Goal: Check status: Check status

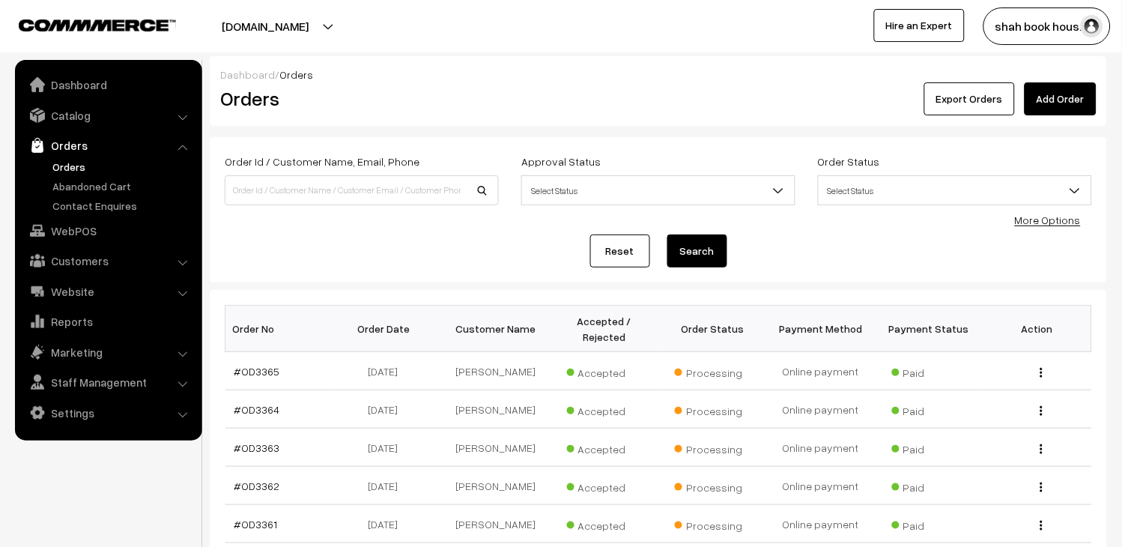
click at [58, 156] on link "Orders" at bounding box center [108, 145] width 178 height 27
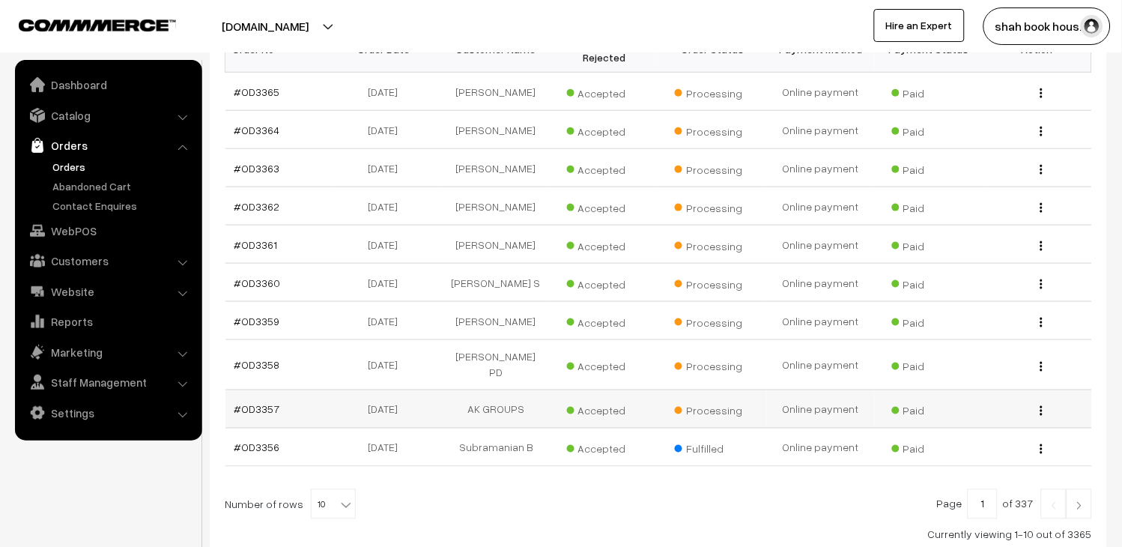
scroll to position [249, 0]
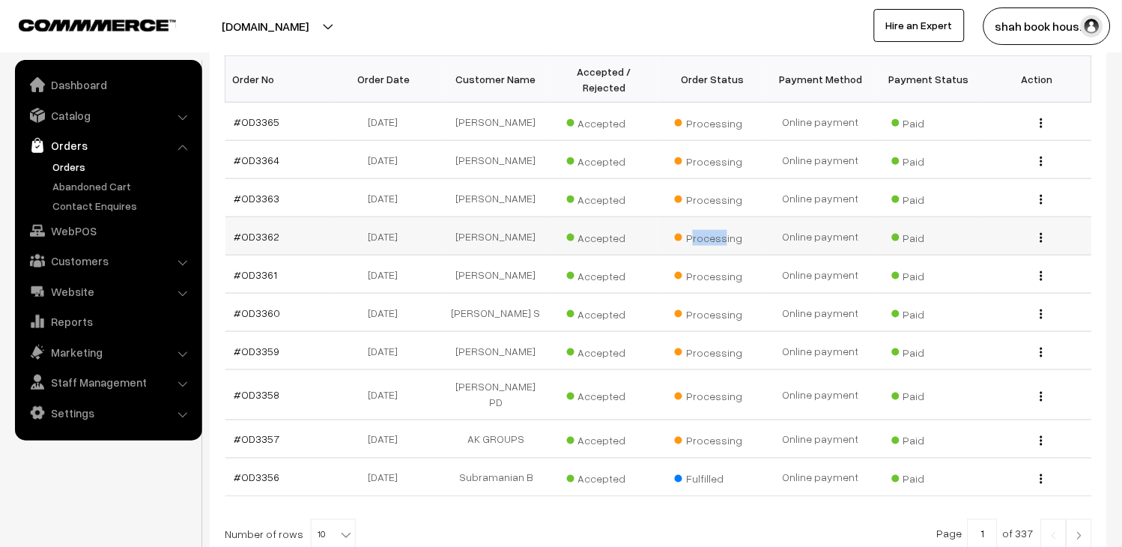
drag, startPoint x: 721, startPoint y: 258, endPoint x: 691, endPoint y: 258, distance: 30.0
click at [691, 246] on span "Processing" at bounding box center [712, 235] width 75 height 19
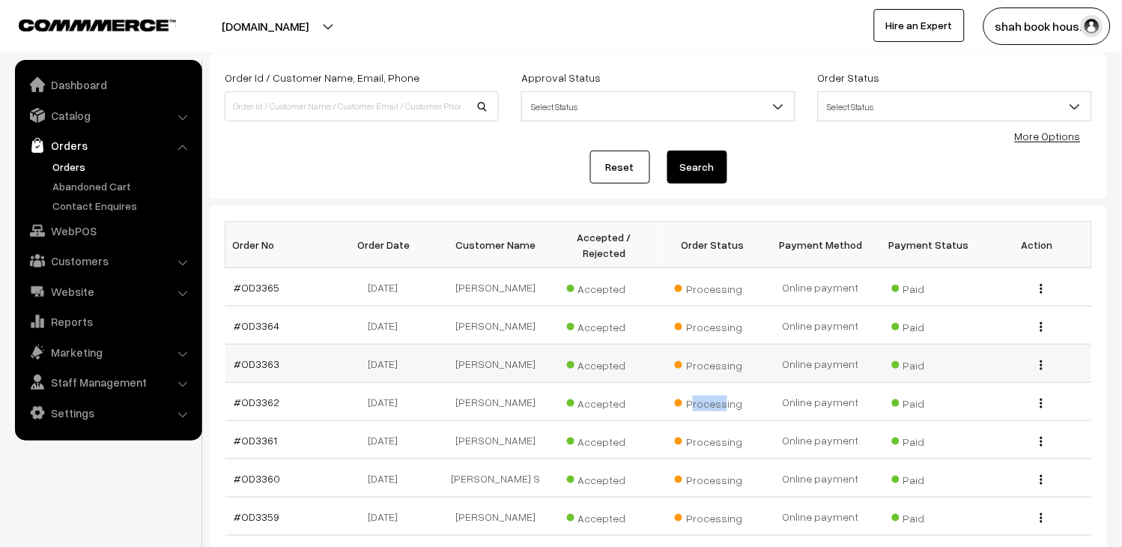
scroll to position [83, 0]
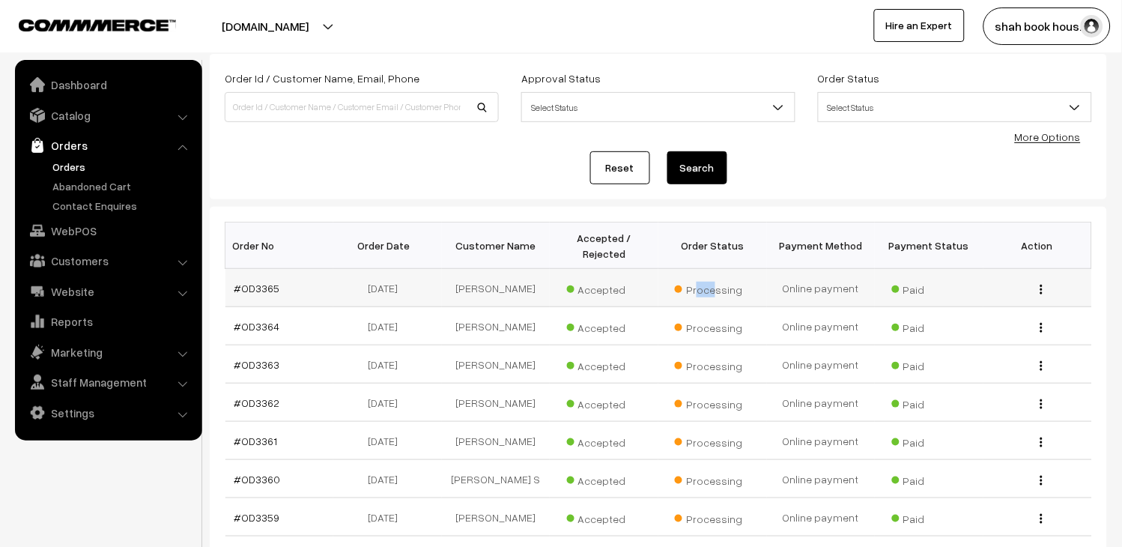
drag, startPoint x: 712, startPoint y: 282, endPoint x: 694, endPoint y: 285, distance: 17.4
click at [694, 285] on span "Processing" at bounding box center [712, 287] width 75 height 19
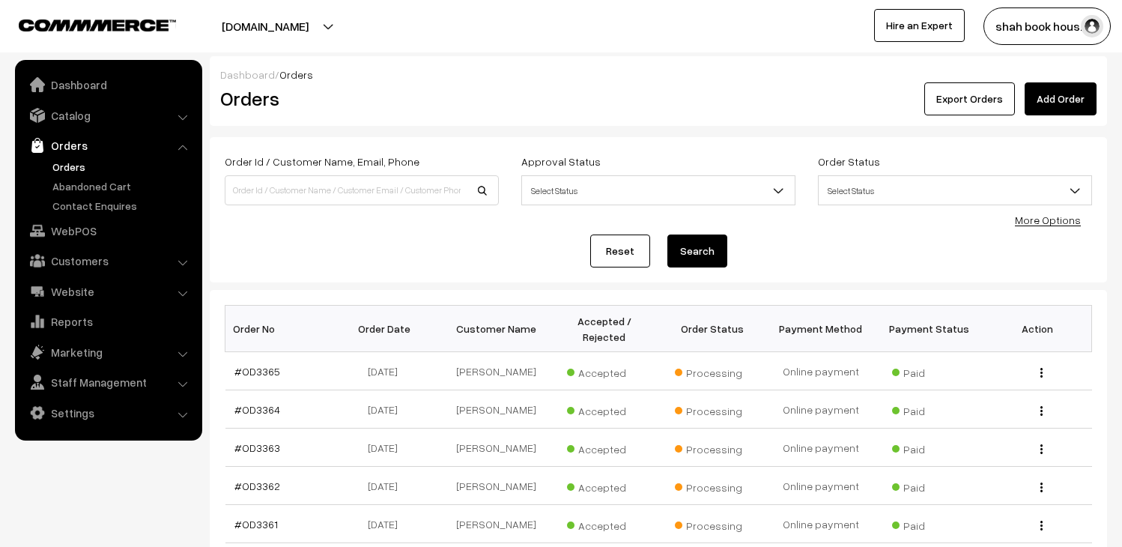
scroll to position [83, 0]
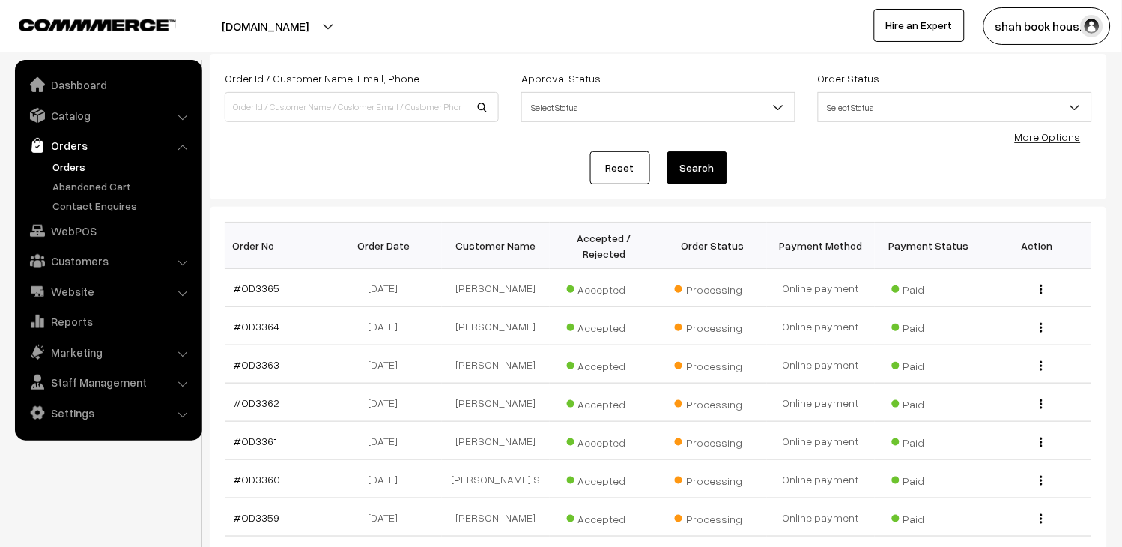
click at [64, 163] on link "Orders" at bounding box center [123, 167] width 148 height 16
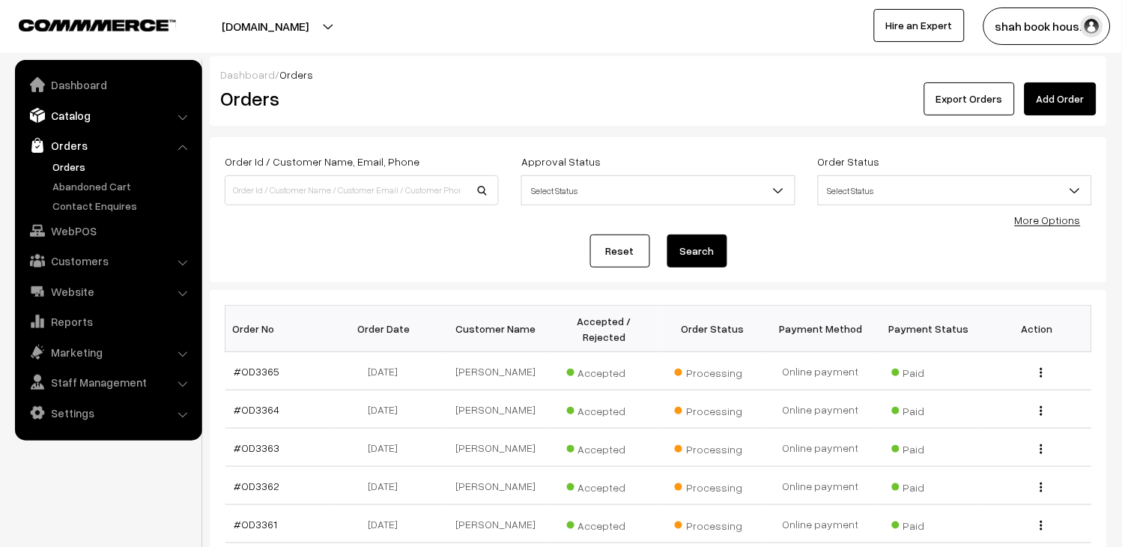
click at [49, 115] on link "Catalog" at bounding box center [108, 115] width 178 height 27
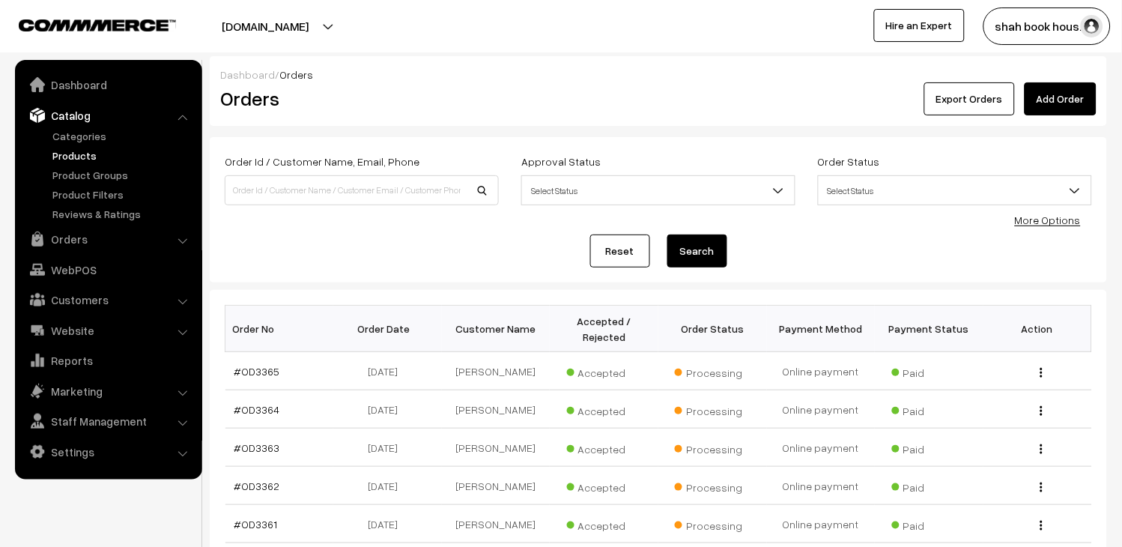
click at [70, 151] on link "Products" at bounding box center [123, 156] width 148 height 16
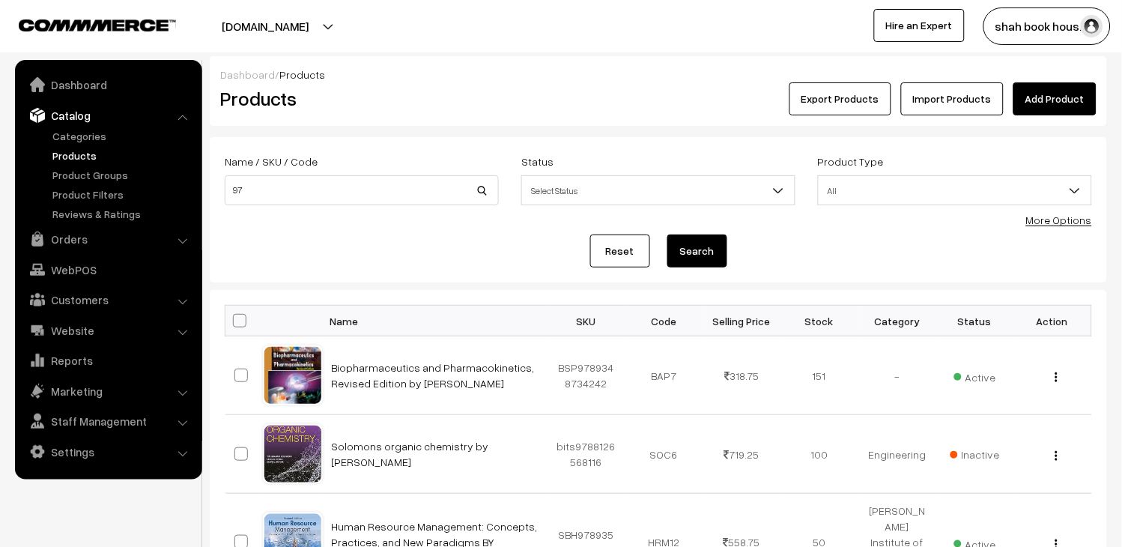
type input "9"
type input "9789353062019"
click at [691, 243] on button "Search" at bounding box center [697, 250] width 60 height 33
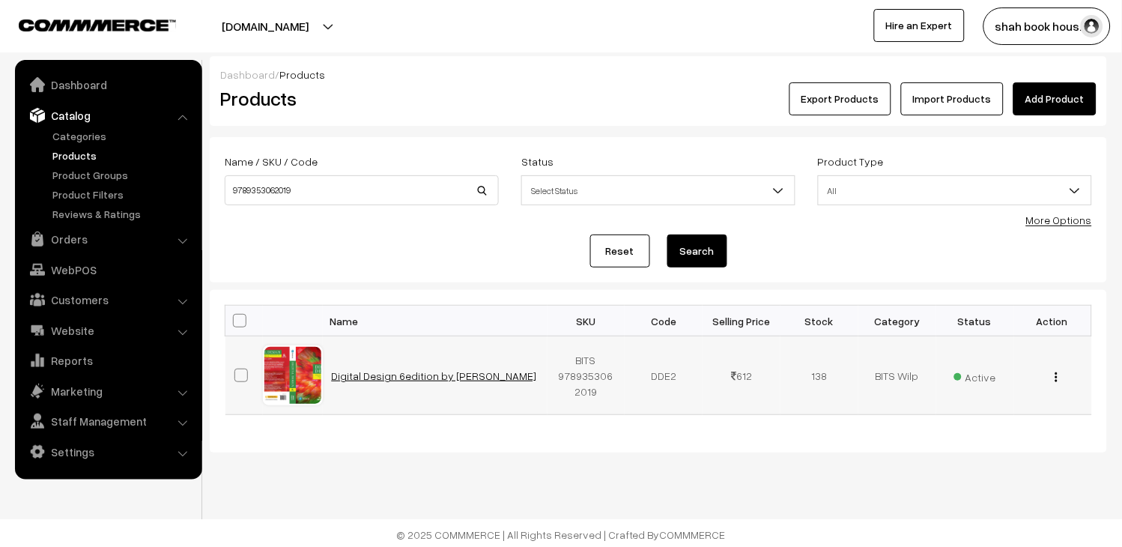
click at [443, 379] on link "Digital Design 6edition by [PERSON_NAME]" at bounding box center [434, 375] width 205 height 13
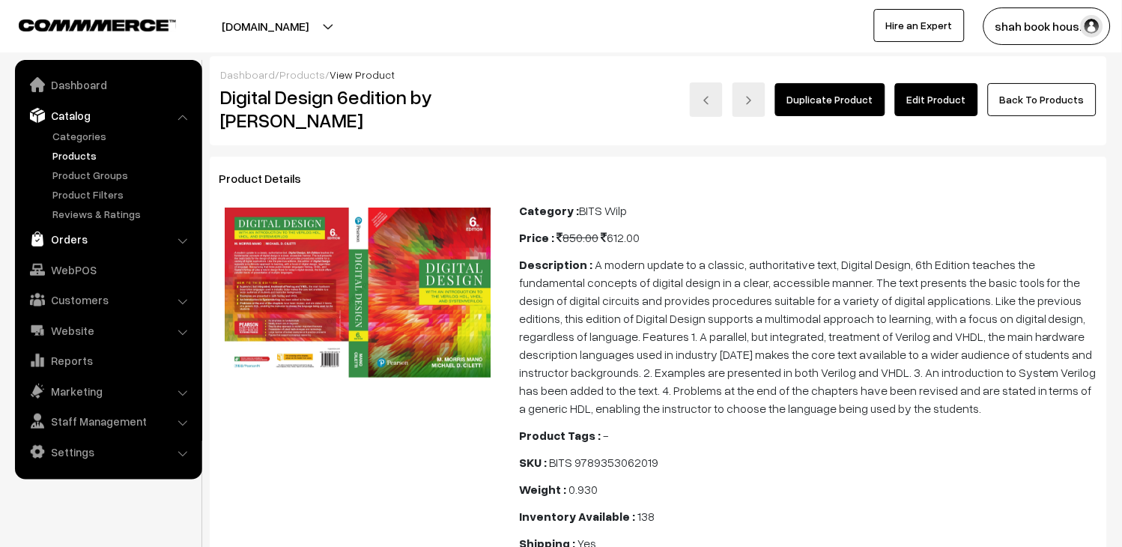
click at [70, 240] on link "Orders" at bounding box center [108, 238] width 178 height 27
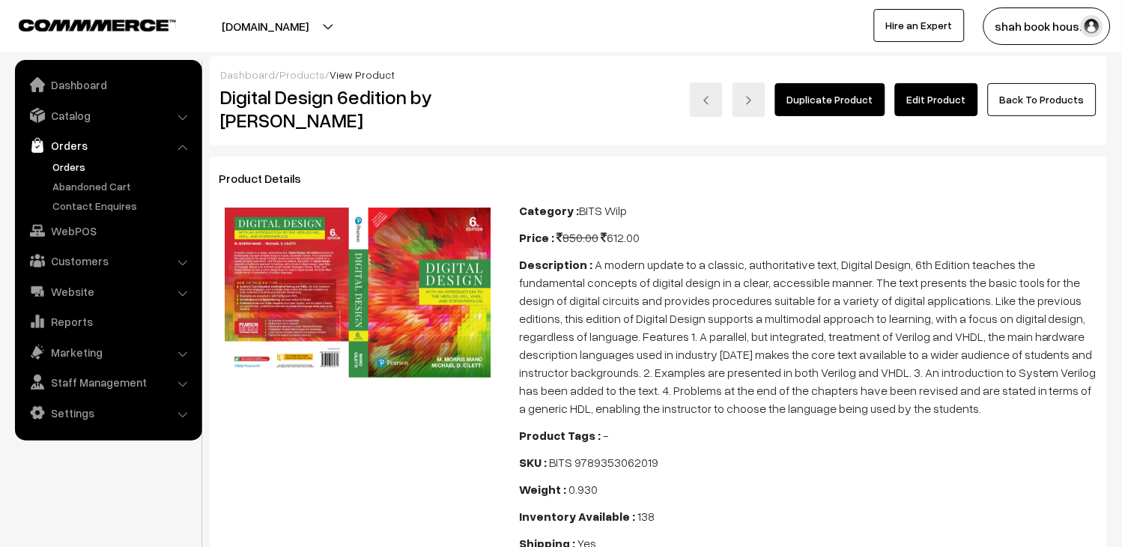
click at [79, 168] on link "Orders" at bounding box center [123, 167] width 148 height 16
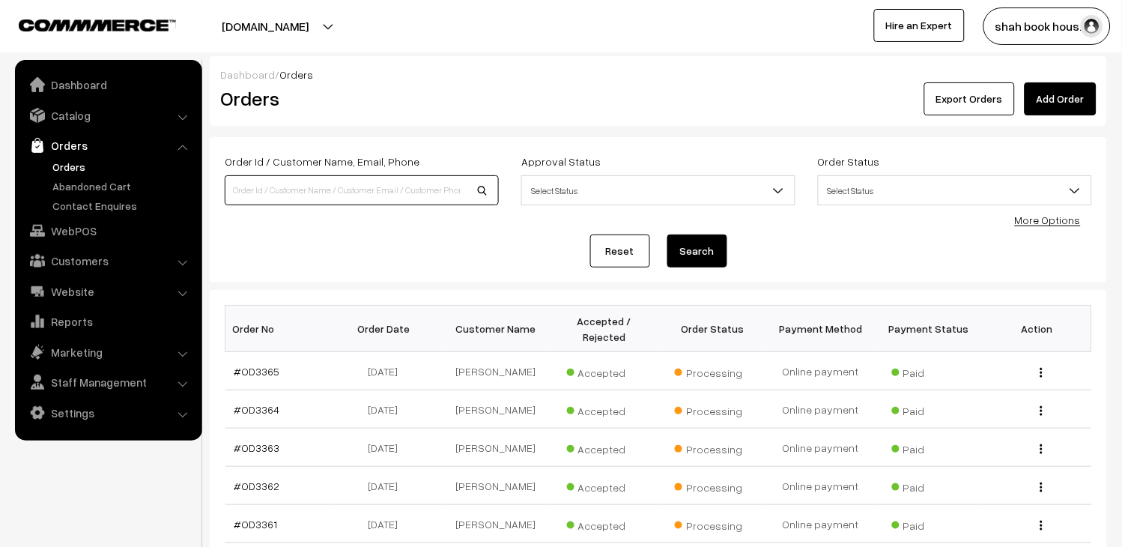
click at [345, 189] on input at bounding box center [362, 190] width 274 height 30
type input "OD3119"
click at [667, 234] on button "Search" at bounding box center [697, 250] width 60 height 33
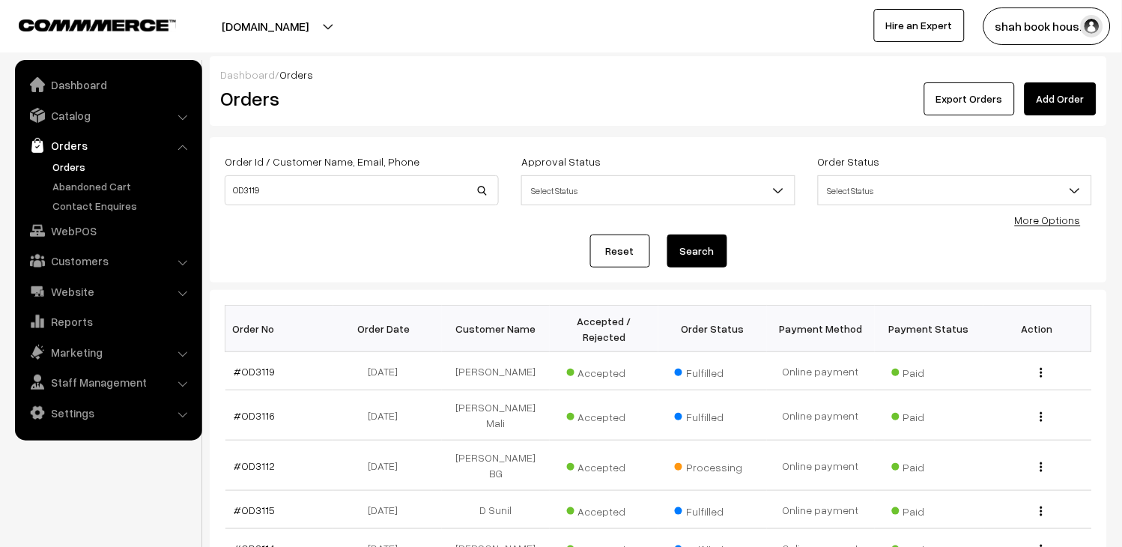
click at [685, 246] on button "Search" at bounding box center [697, 250] width 60 height 33
click at [241, 371] on link "#OD3119" at bounding box center [254, 371] width 41 height 13
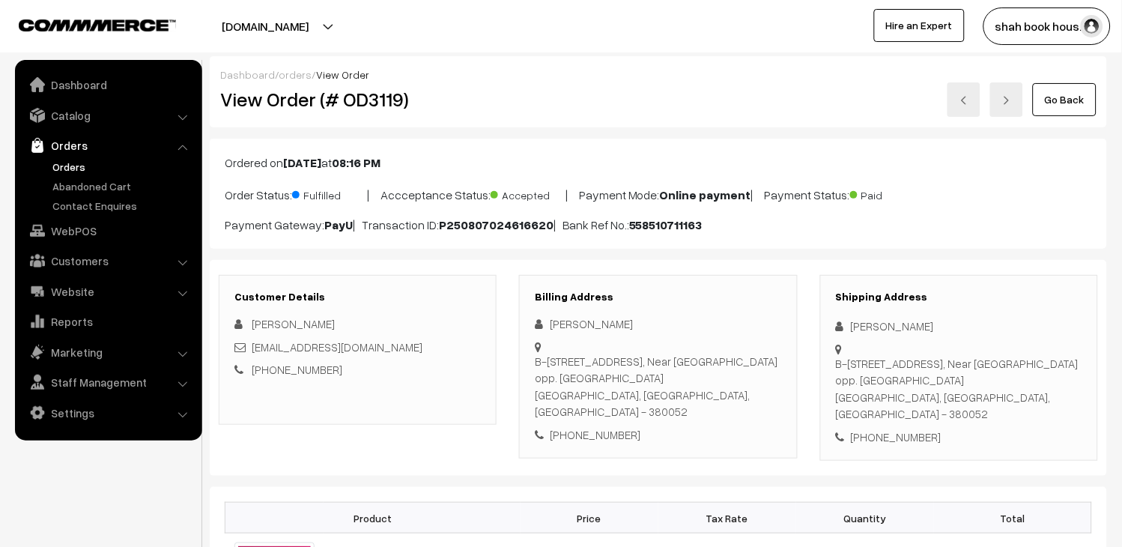
click at [1066, 95] on link "Go Back" at bounding box center [1065, 99] width 64 height 33
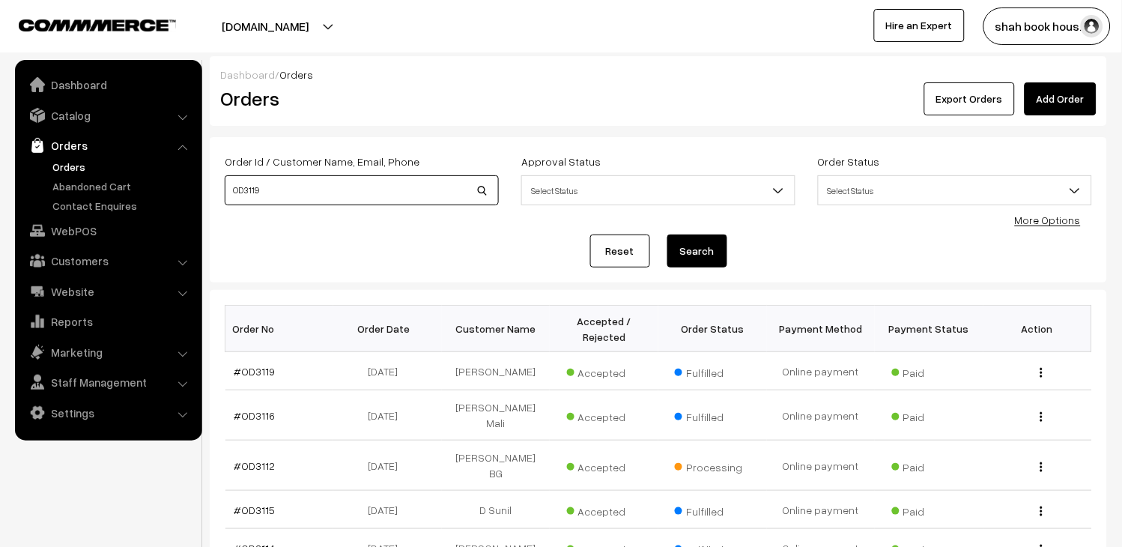
click at [380, 198] on input "OD3119" at bounding box center [362, 190] width 274 height 30
type input "OD3319"
click at [683, 243] on button "Search" at bounding box center [697, 250] width 60 height 33
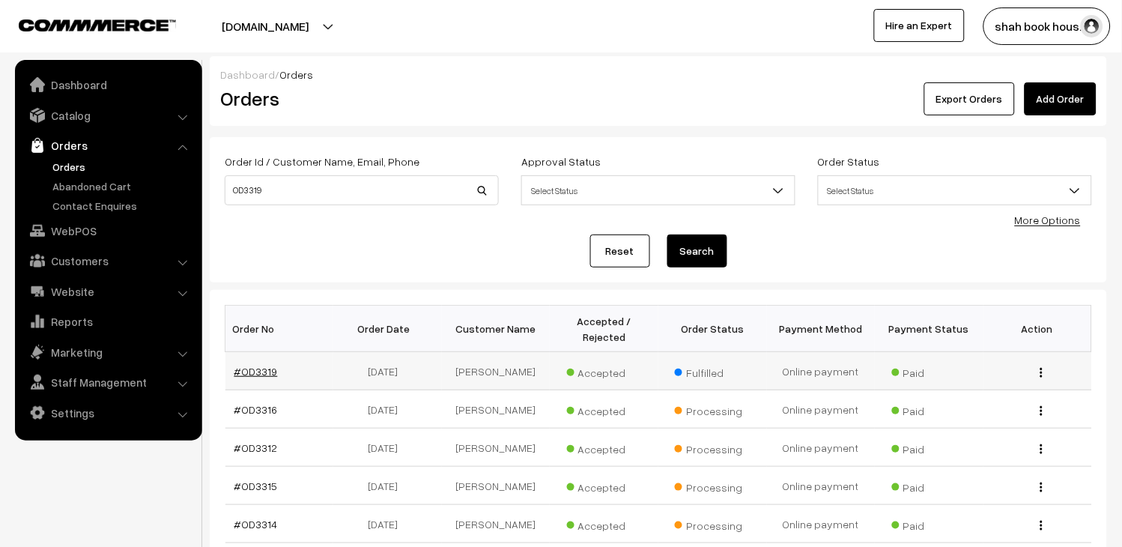
click at [273, 375] on link "#OD3319" at bounding box center [255, 371] width 43 height 13
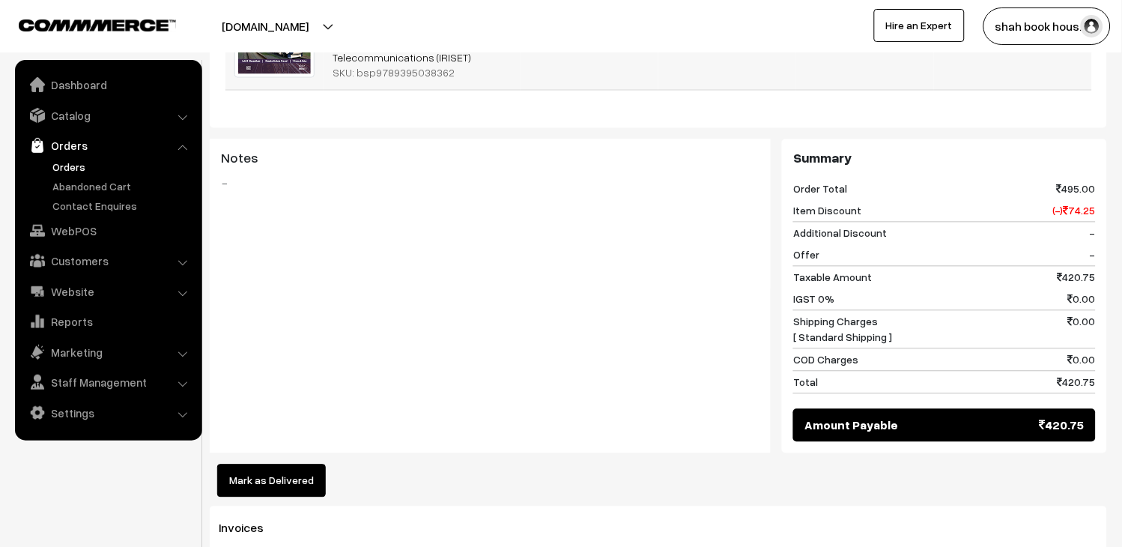
scroll to position [915, 0]
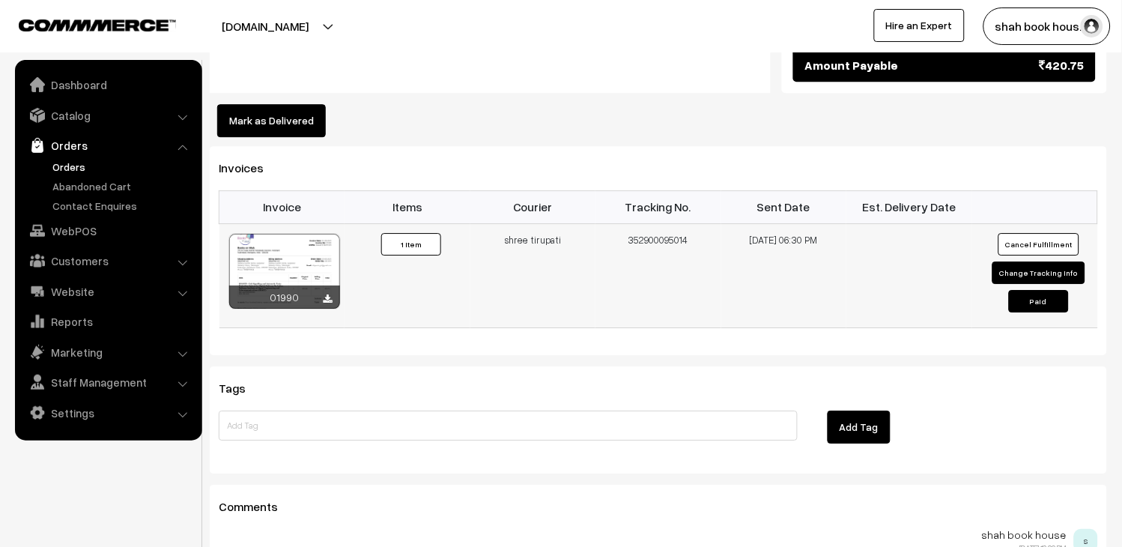
click at [312, 237] on div at bounding box center [284, 271] width 111 height 75
click at [71, 166] on link "Orders" at bounding box center [123, 167] width 148 height 16
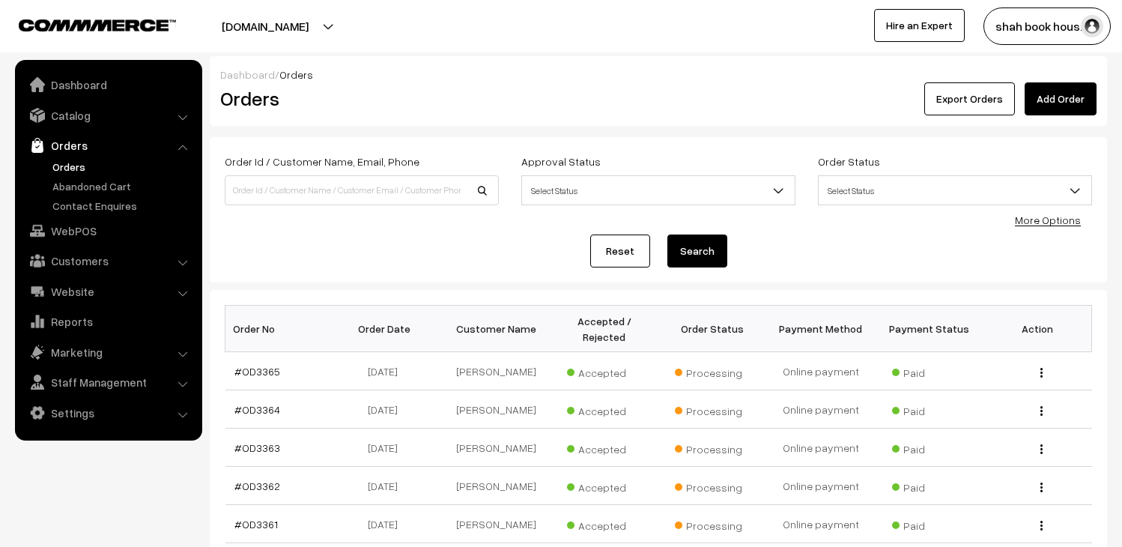
click at [71, 166] on link "Orders" at bounding box center [123, 167] width 148 height 16
click at [73, 160] on link "Orders" at bounding box center [123, 167] width 148 height 16
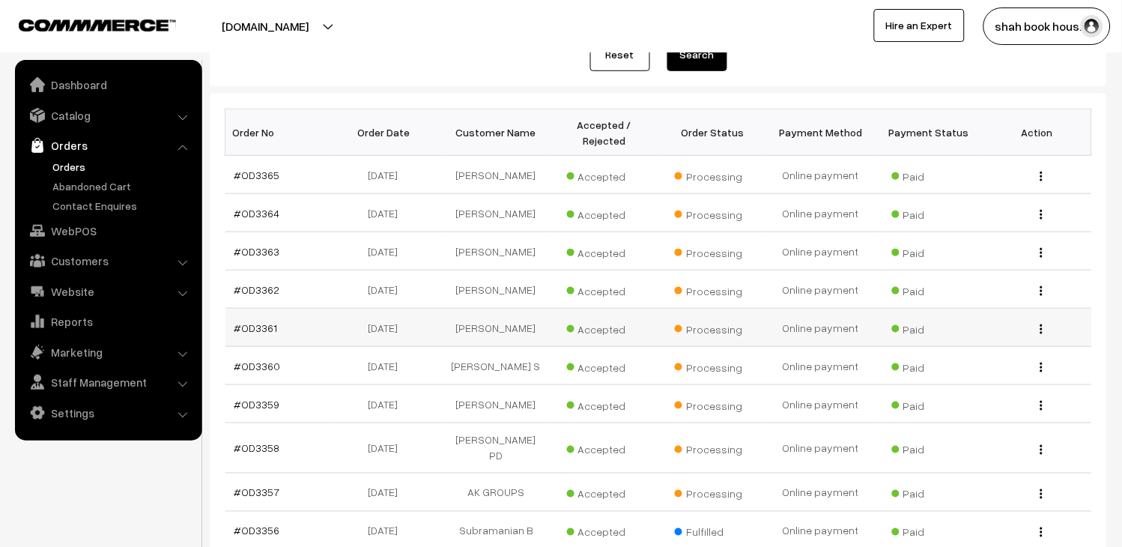
scroll to position [166, 0]
